Goal: Task Accomplishment & Management: Manage account settings

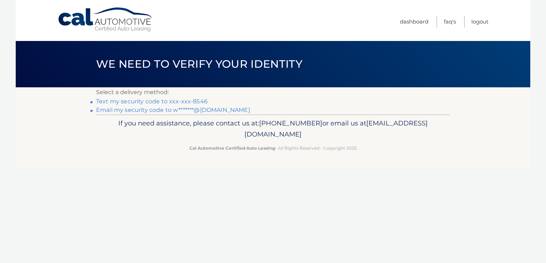
click at [152, 102] on link "Text my security code to xxx-xxx-8546" at bounding box center [151, 101] width 111 height 7
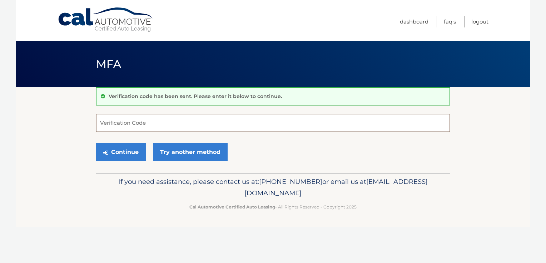
click at [165, 123] on input "Verification Code" at bounding box center [272, 123] width 353 height 18
type input "912180"
click at [96, 144] on button "Continue" at bounding box center [121, 153] width 50 height 18
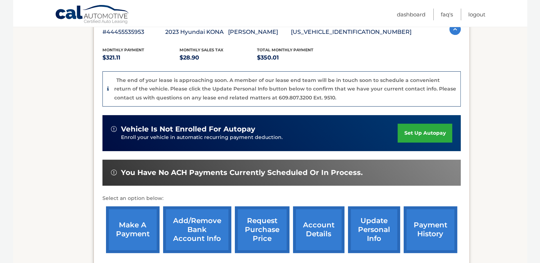
scroll to position [143, 0]
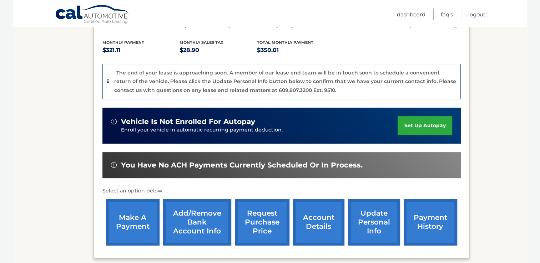
click at [125, 218] on link "make a payment" at bounding box center [133, 222] width 54 height 47
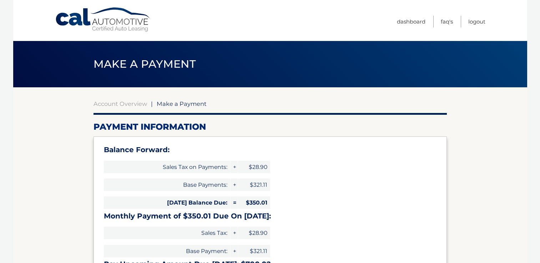
select select "NTFmZmJlYTgtZGRmYy00ZTUwLWFjYzgtZTQxMDQwMWIzZmJk"
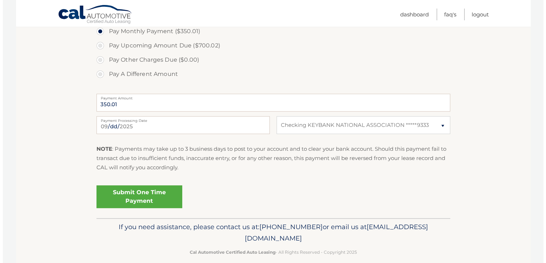
scroll to position [294, 0]
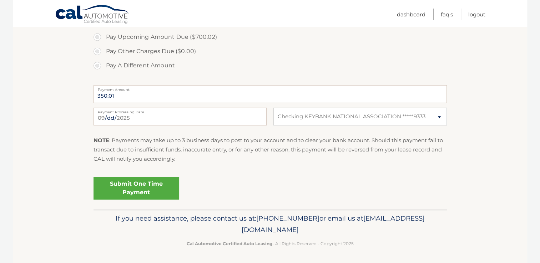
click at [127, 185] on link "Submit One Time Payment" at bounding box center [137, 188] width 86 height 23
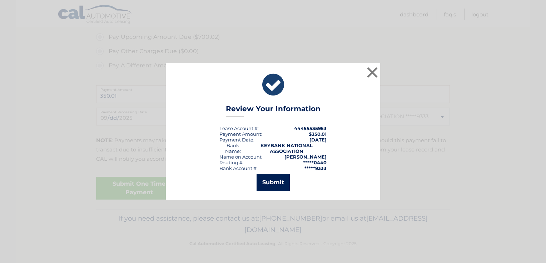
click at [276, 184] on button "Submit" at bounding box center [272, 182] width 33 height 17
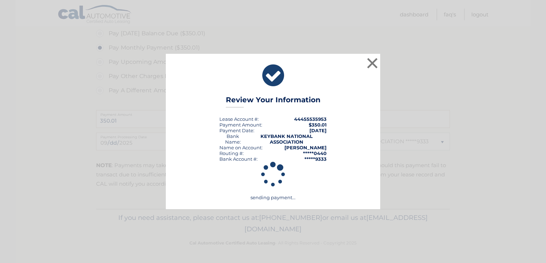
scroll to position [268, 0]
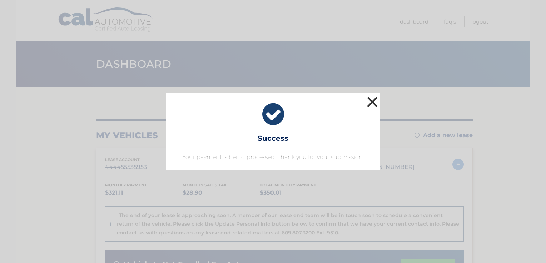
click at [367, 102] on button "×" at bounding box center [372, 102] width 14 height 14
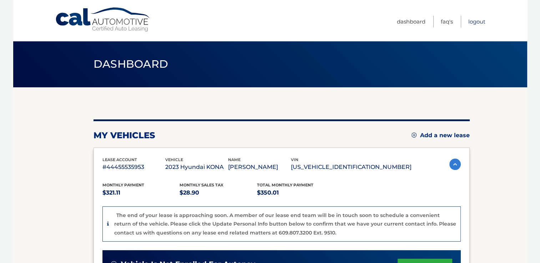
click at [477, 24] on link "Logout" at bounding box center [476, 22] width 17 height 12
